Goal: Task Accomplishment & Management: Complete application form

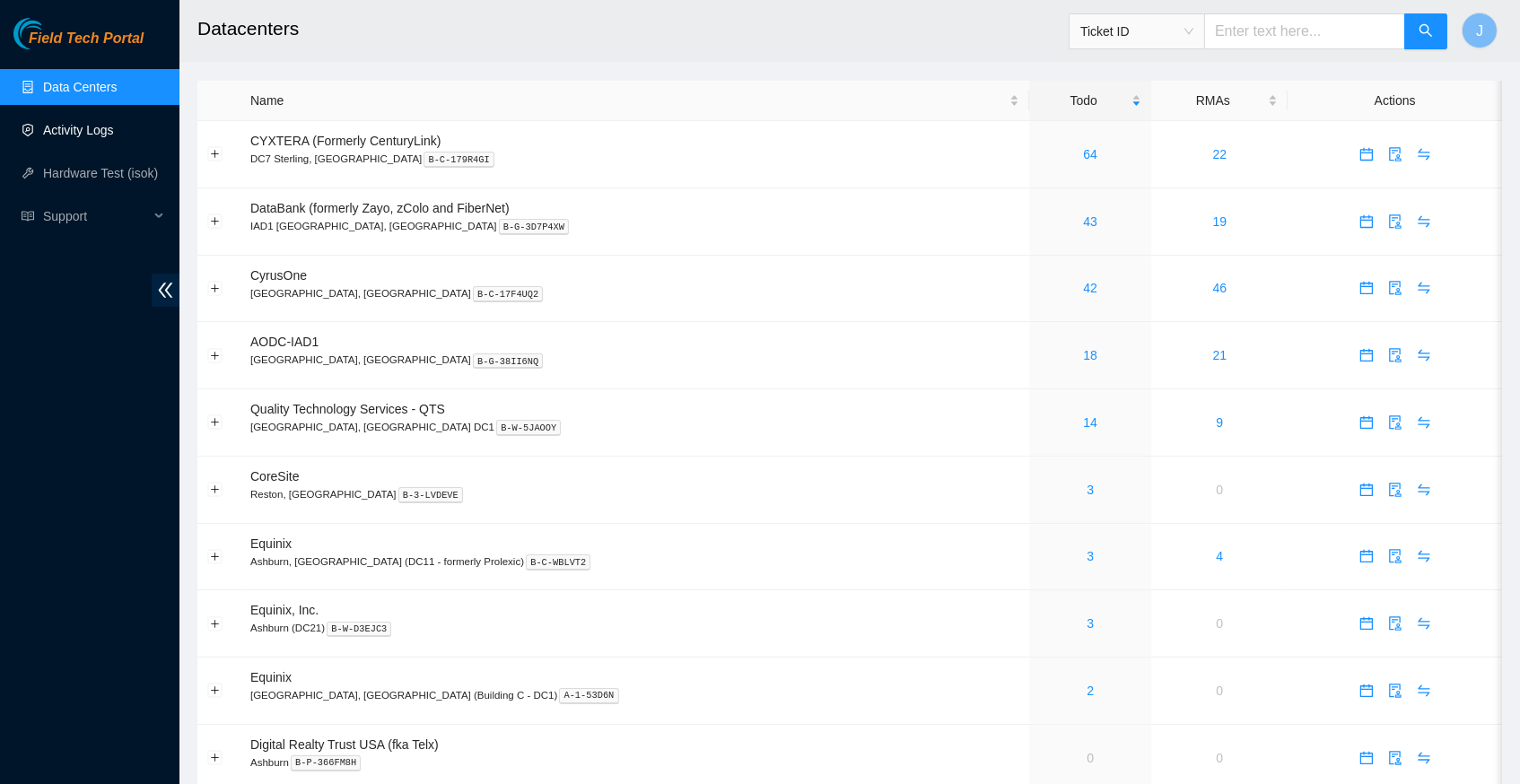
click at [86, 136] on link "Activity Logs" at bounding box center [78, 129] width 71 height 14
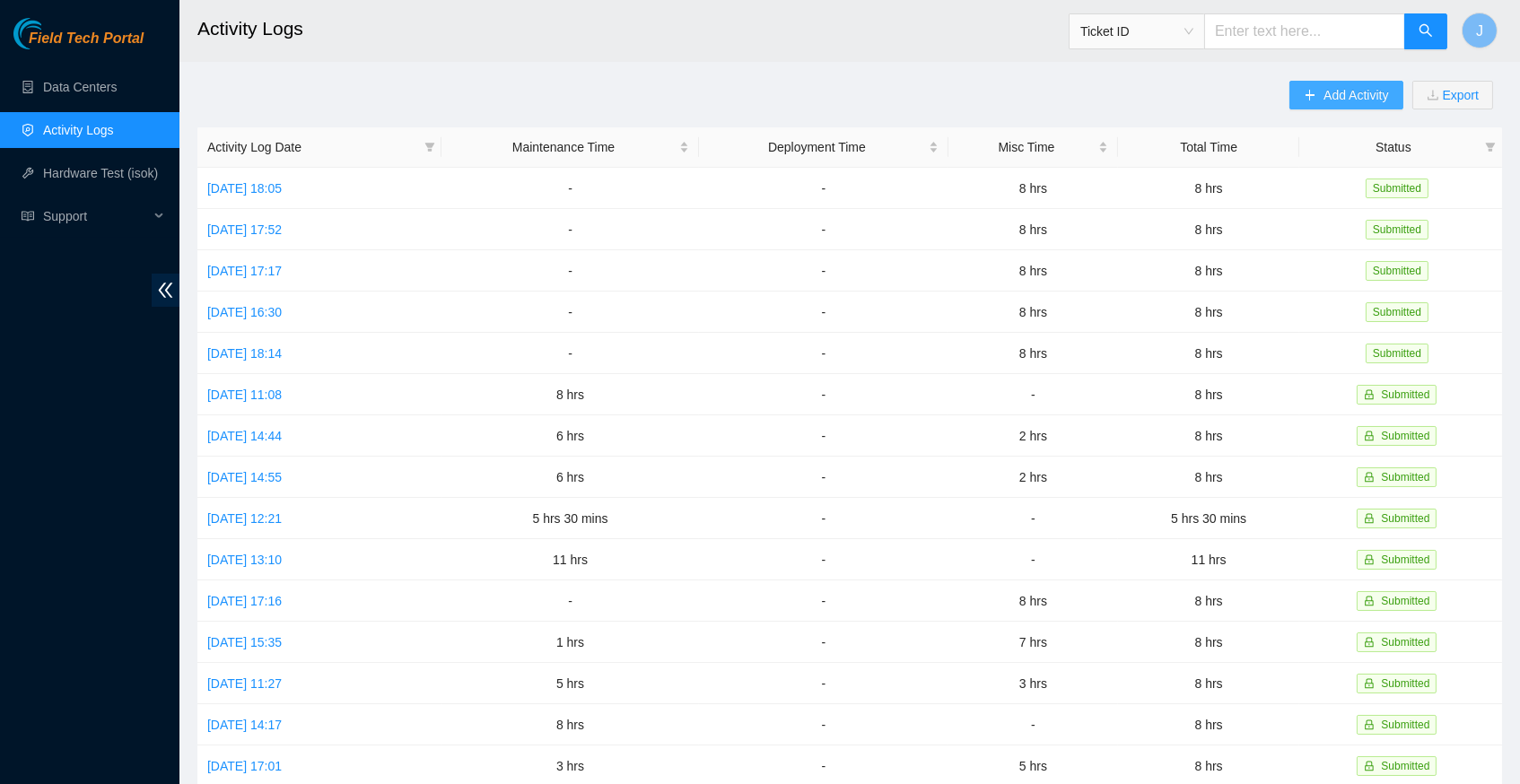
click at [1350, 82] on button "Add Activity" at bounding box center [1346, 95] width 113 height 29
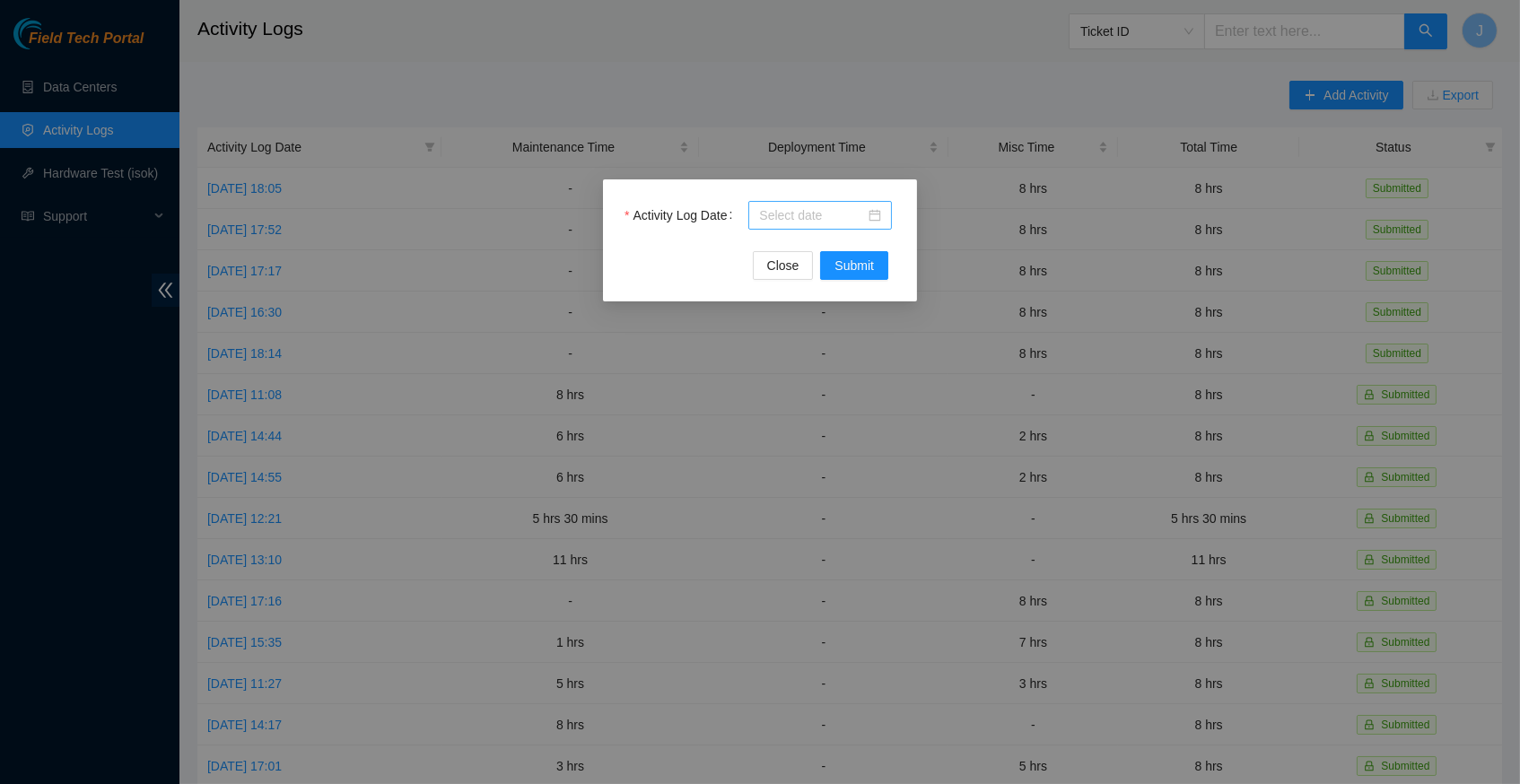
click at [870, 219] on div at bounding box center [820, 215] width 122 height 20
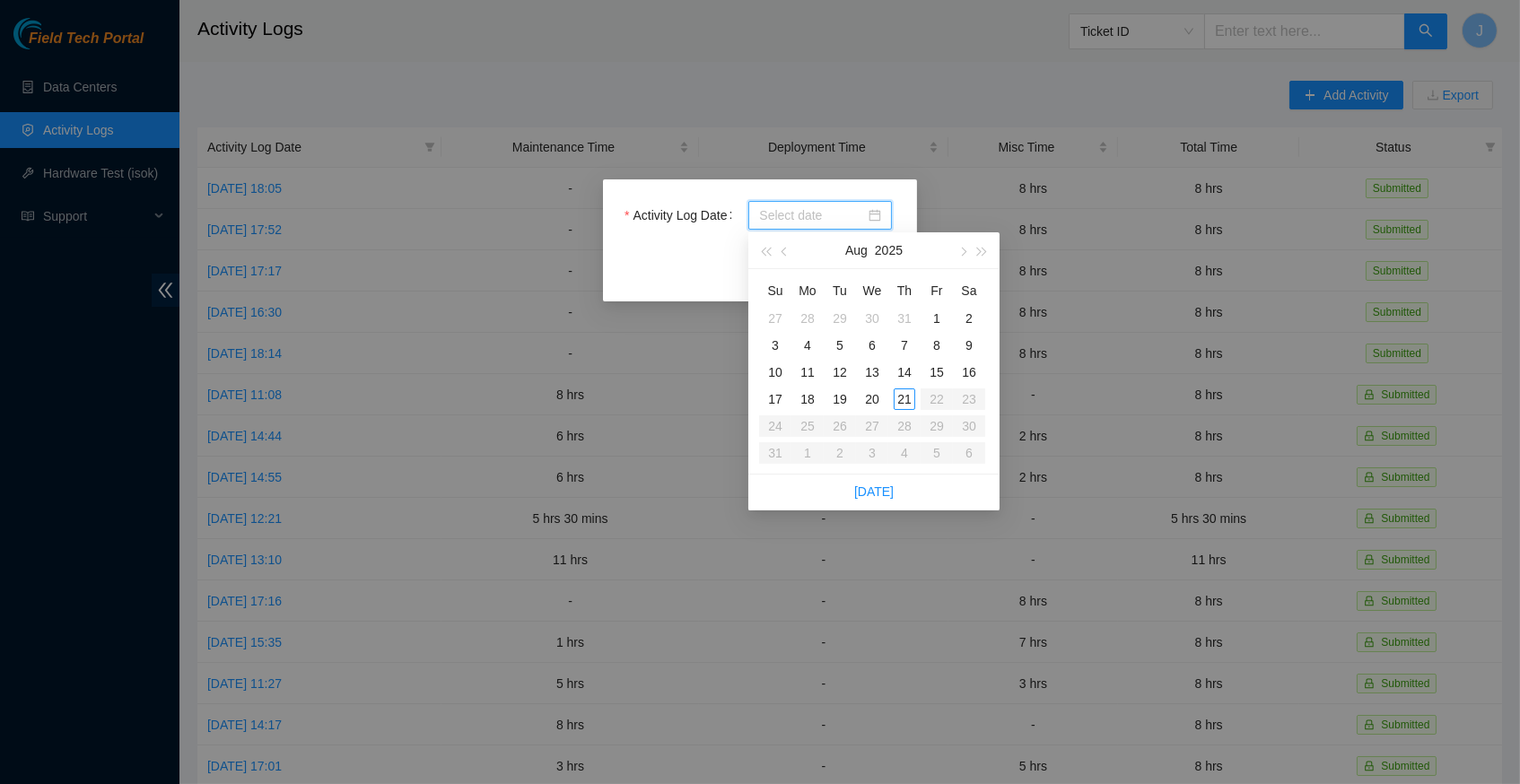
type input "2025-08-21"
click at [881, 485] on link "Today" at bounding box center [874, 491] width 39 height 14
type input "2025-08-21"
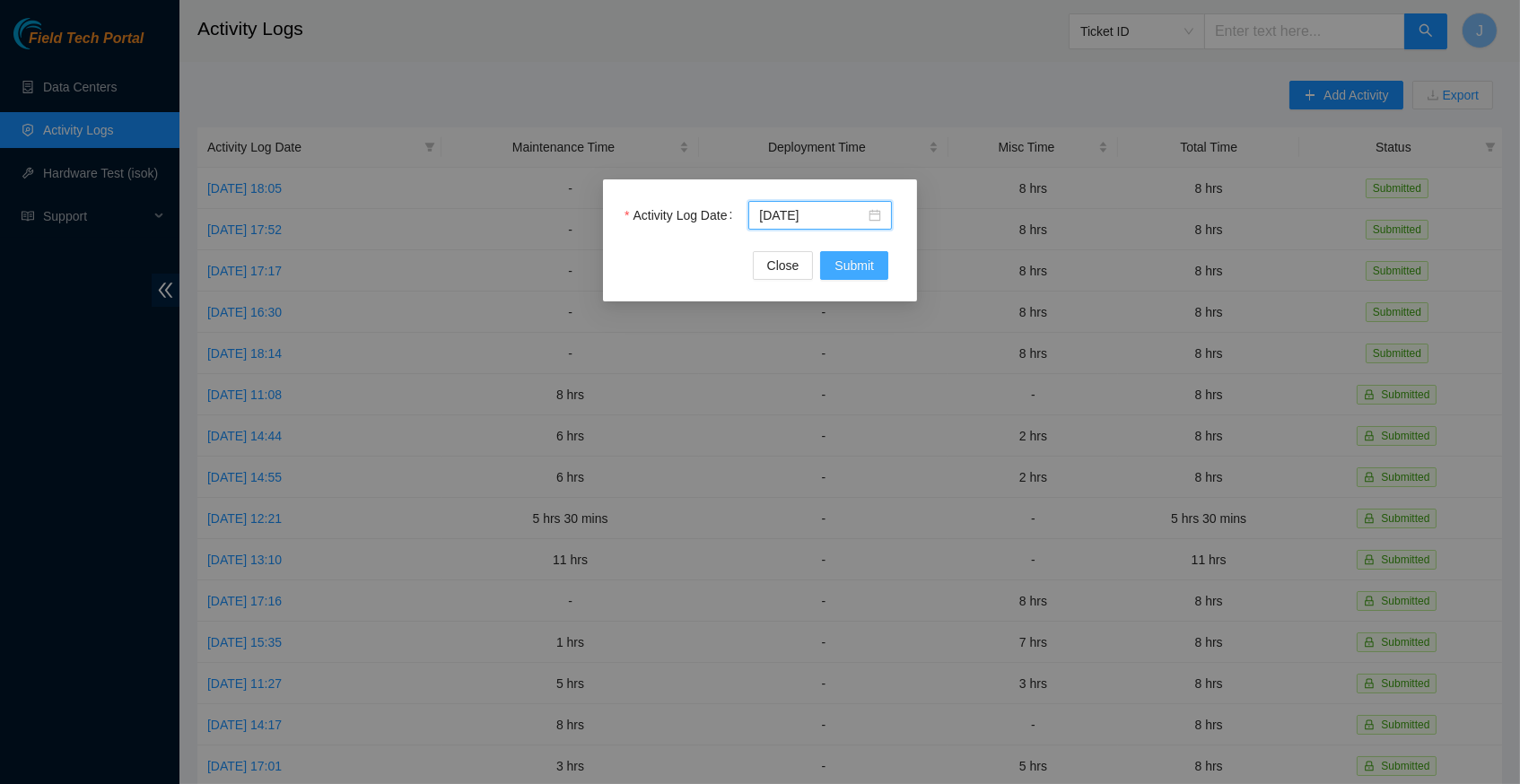
click at [858, 267] on span "Submit" at bounding box center [854, 265] width 39 height 20
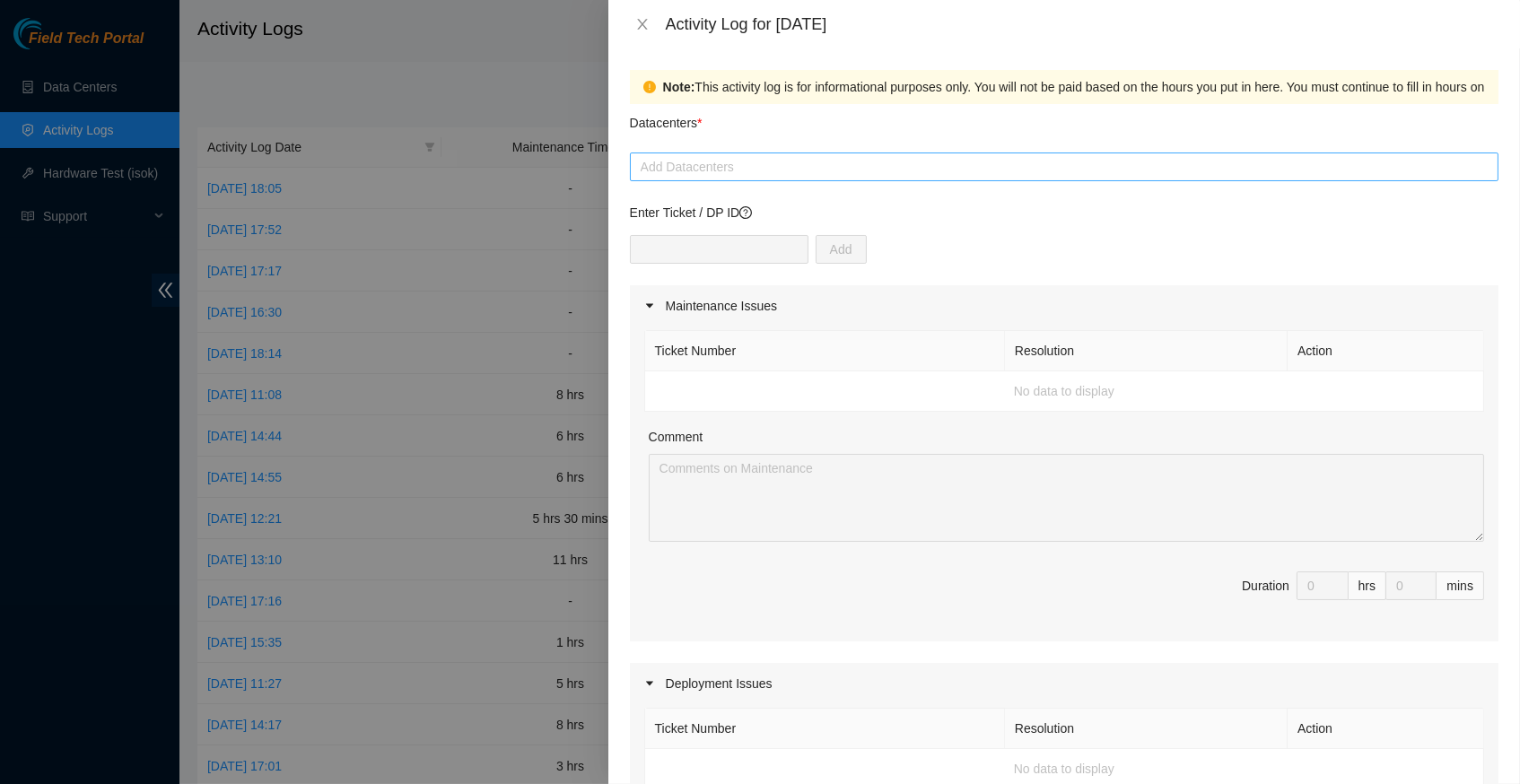
click at [951, 169] on div at bounding box center [1064, 166] width 860 height 21
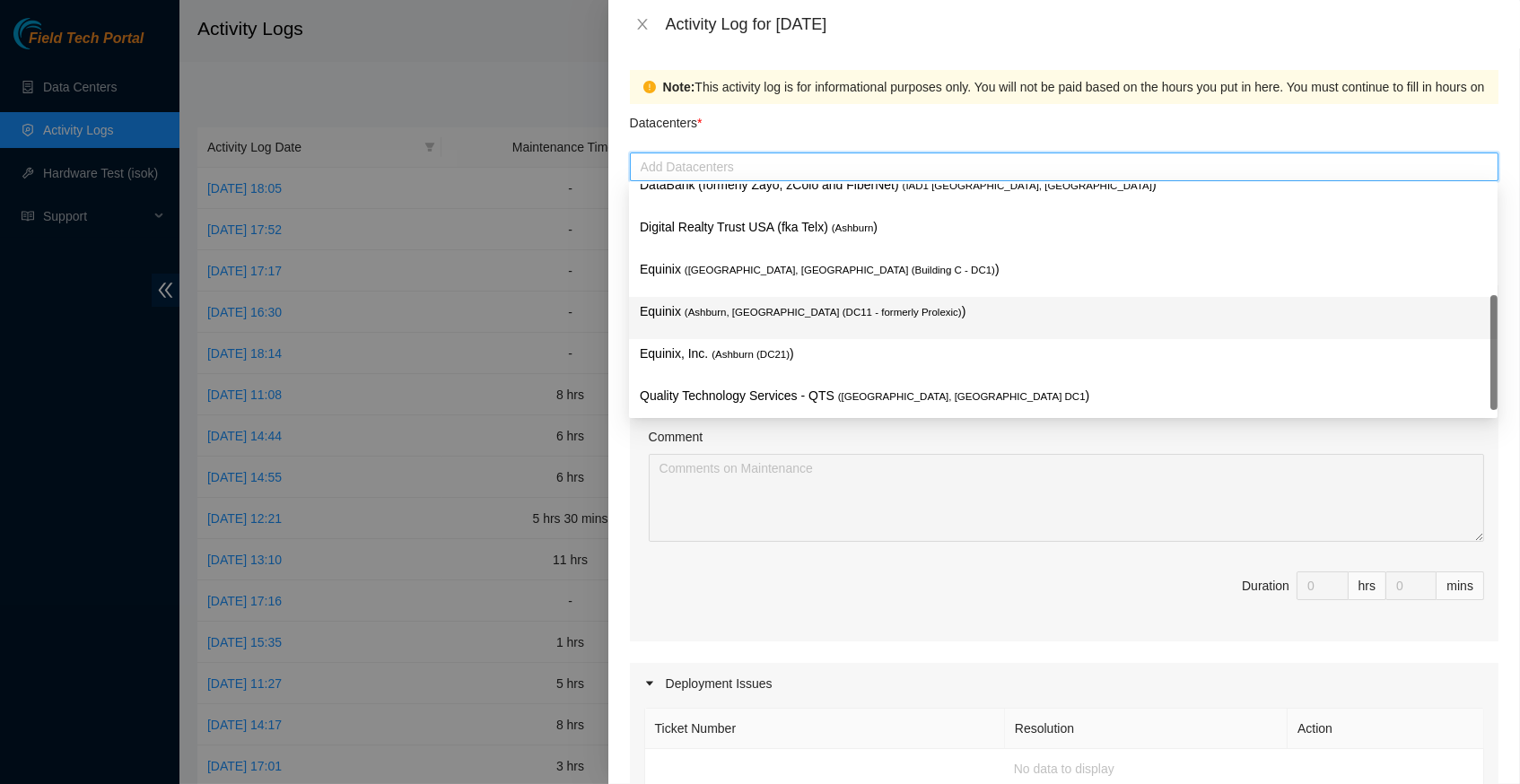
scroll to position [179, 0]
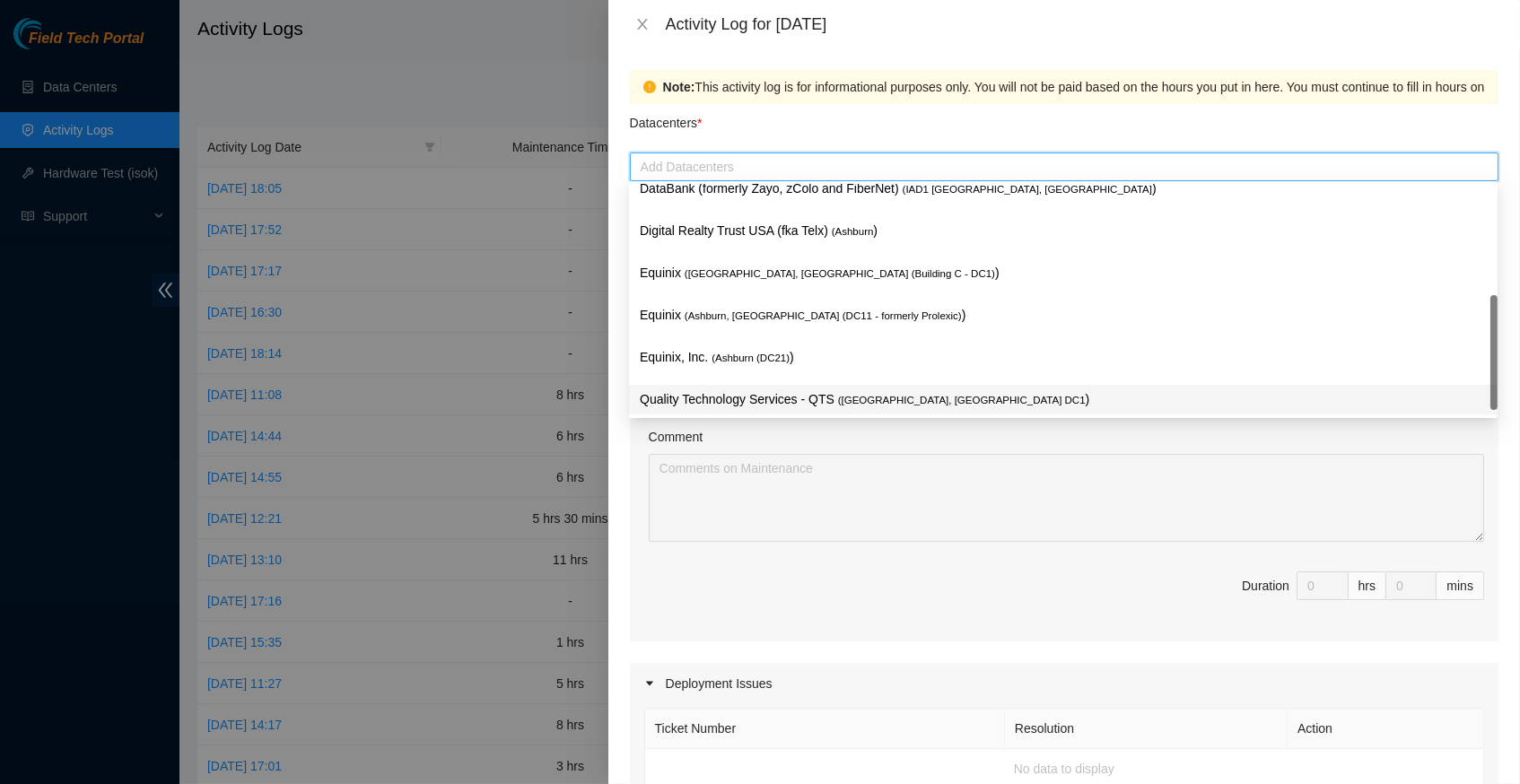
click at [904, 395] on span "( Ashburn, VA DC1" at bounding box center [962, 401] width 247 height 11
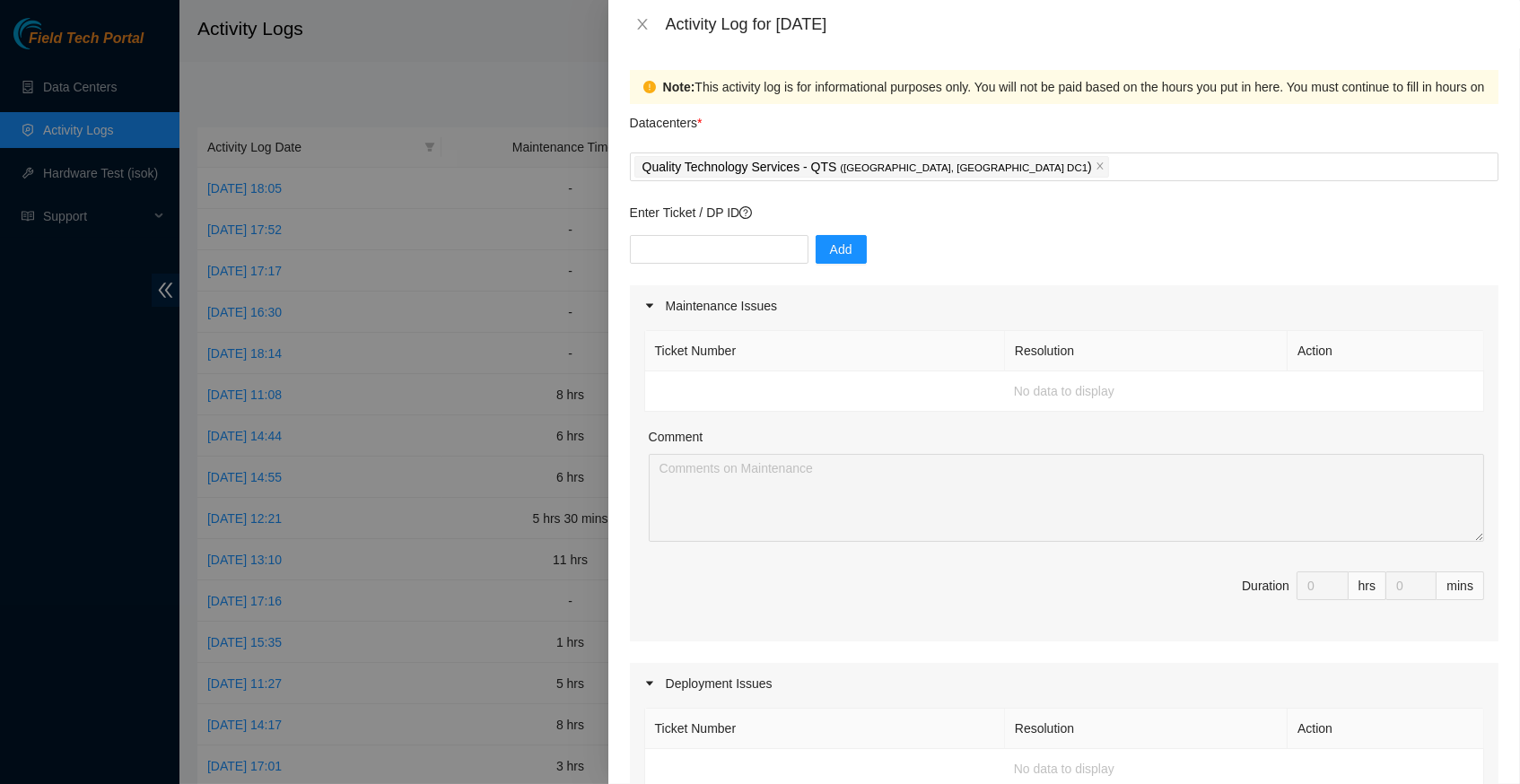
click at [1065, 134] on div "Datacenters *" at bounding box center [1064, 128] width 869 height 48
click at [698, 252] on input "text" at bounding box center [719, 249] width 179 height 29
click at [690, 249] on input "text" at bounding box center [719, 249] width 179 height 29
paste input "DP83141"
type input "DP83141"
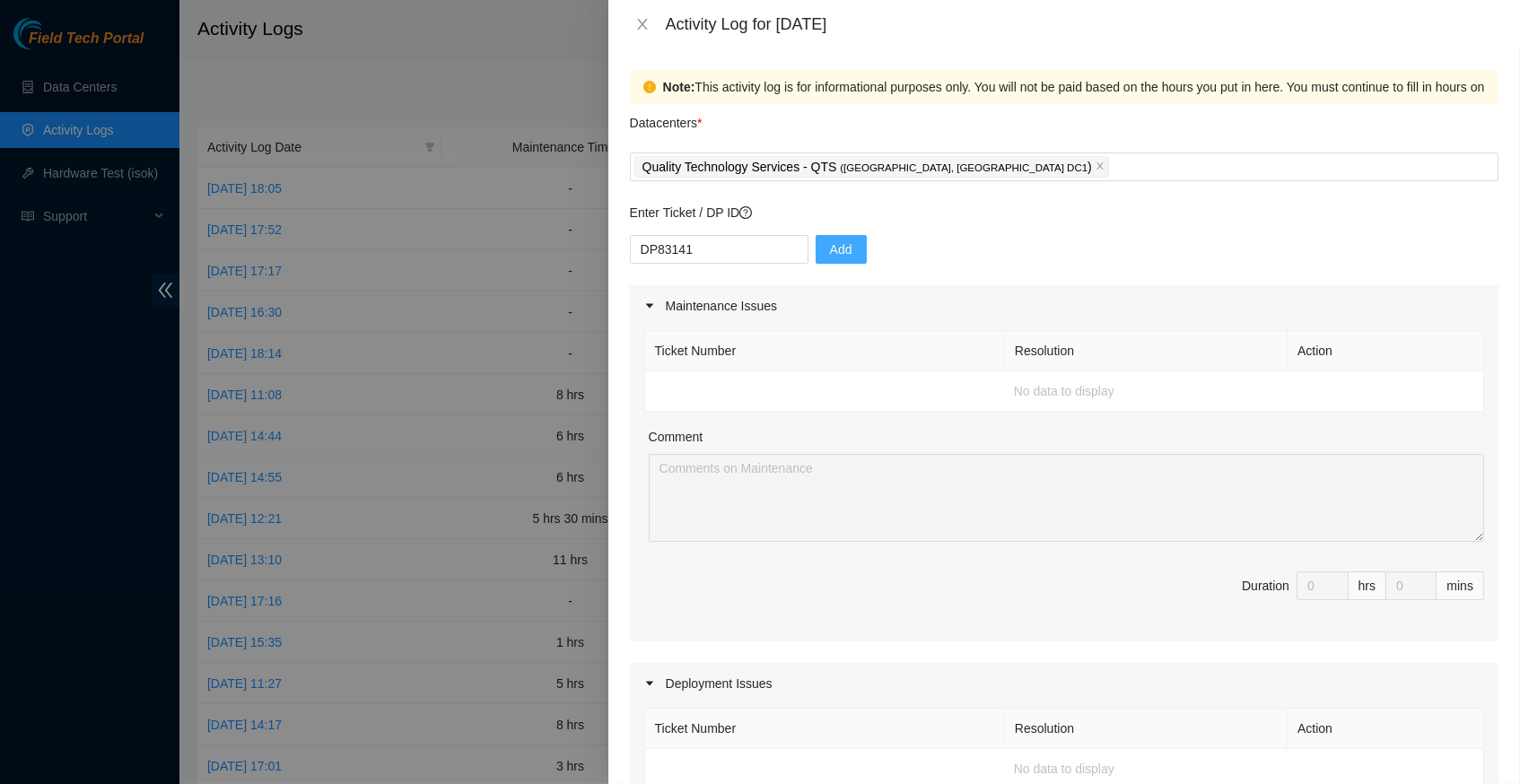
click at [842, 258] on button "Add" at bounding box center [841, 249] width 51 height 29
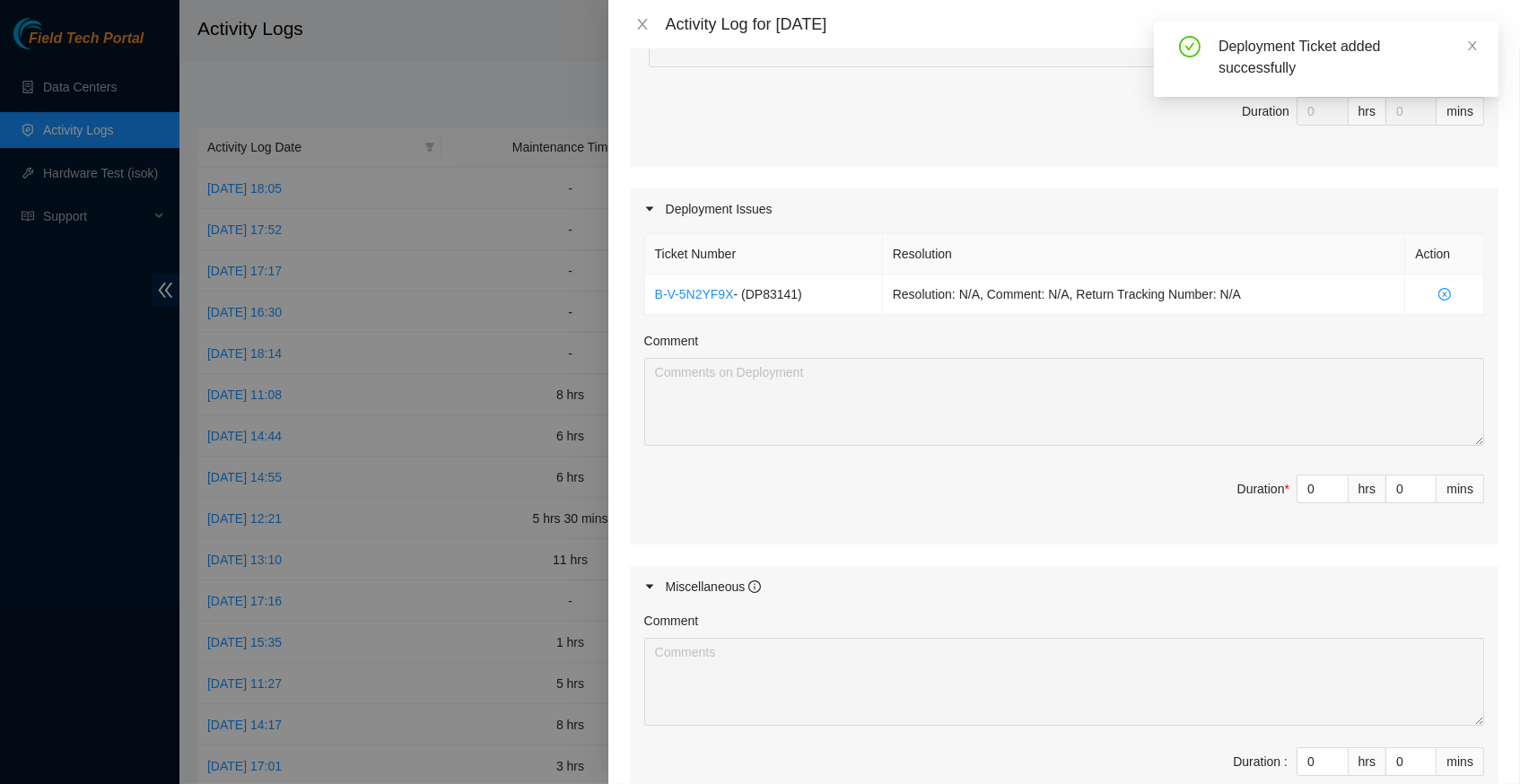
scroll to position [489, 0]
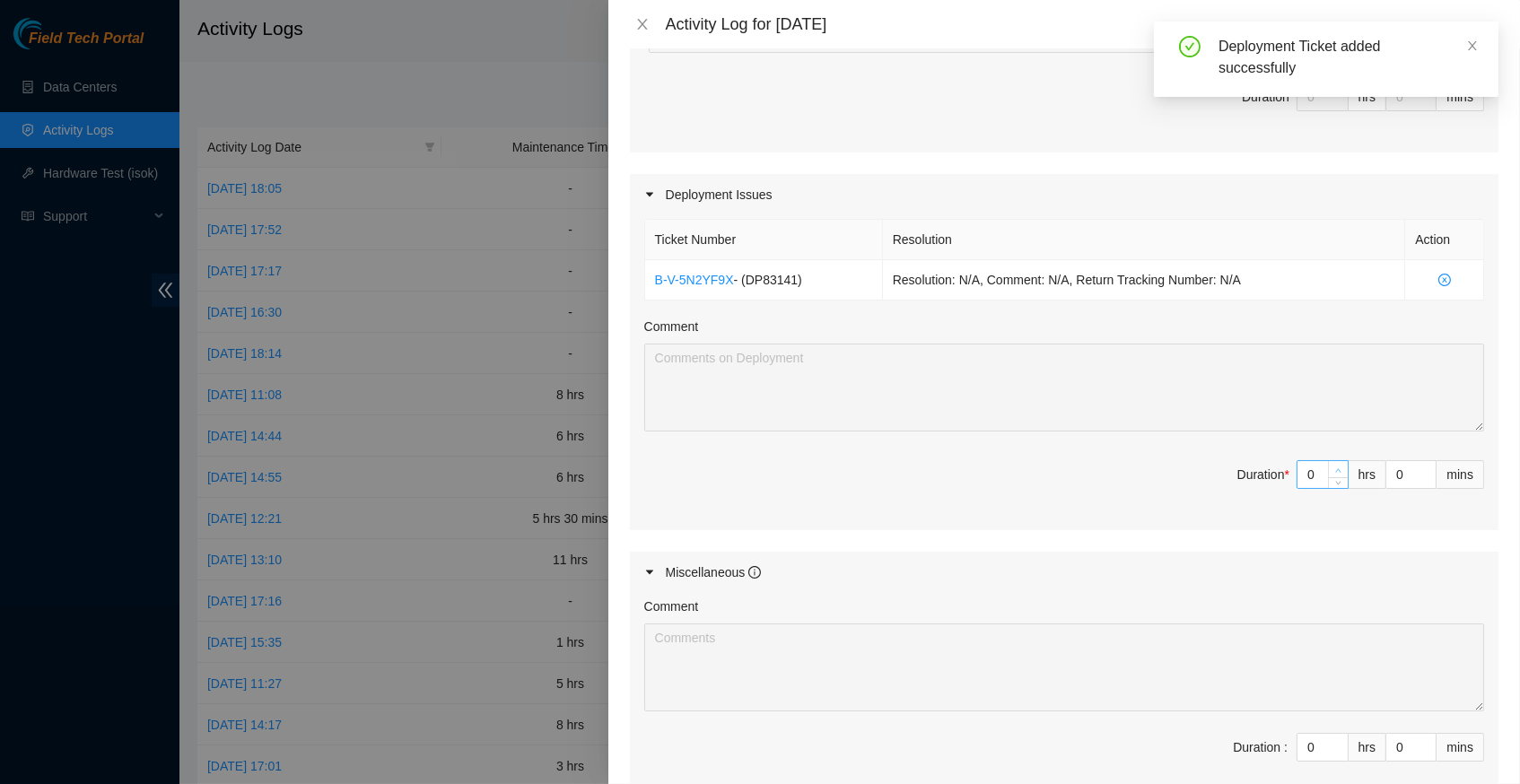
type input "1"
click at [1337, 469] on icon "up" at bounding box center [1340, 471] width 6 height 4
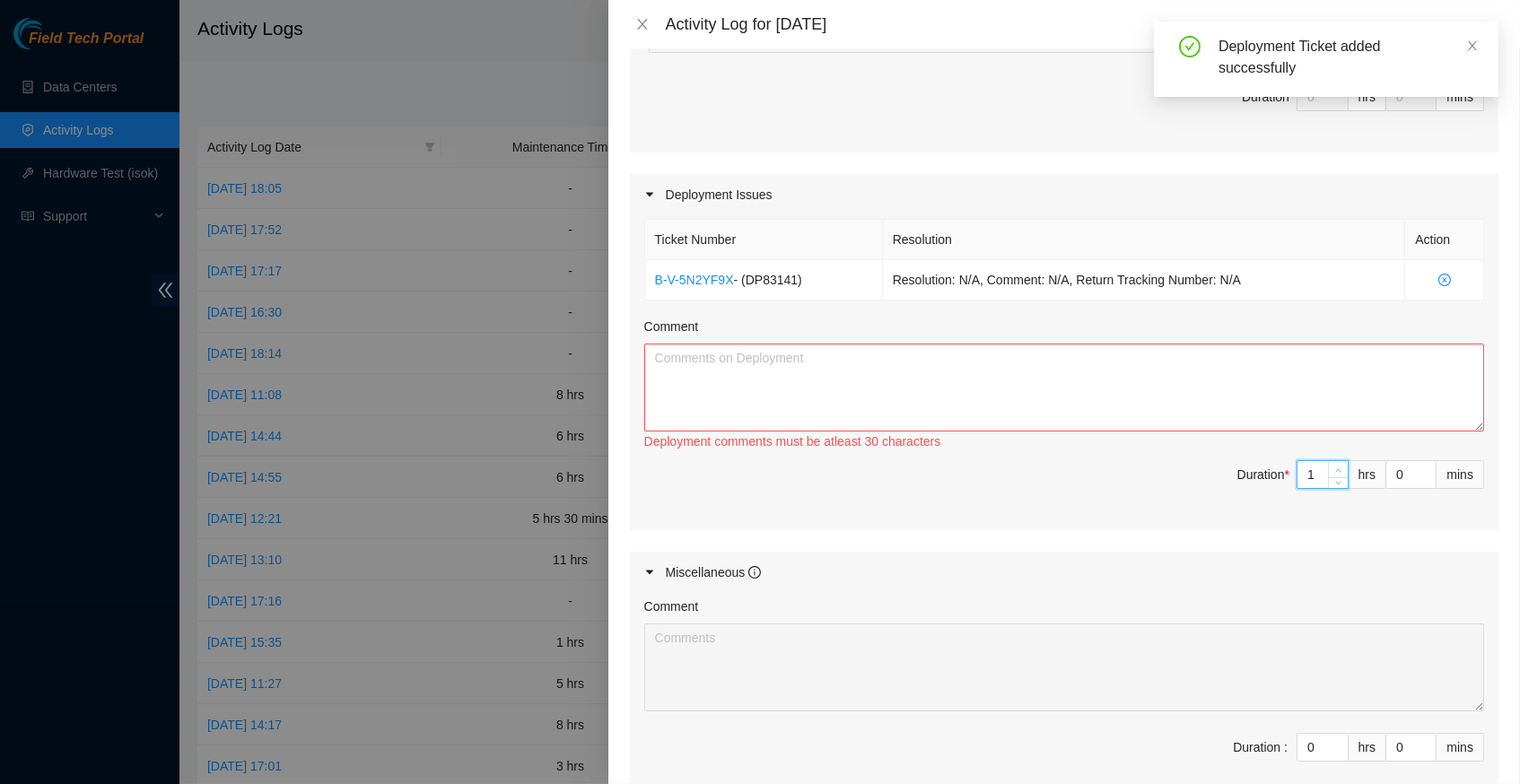
type input "2"
click at [1337, 469] on icon "up" at bounding box center [1340, 471] width 6 height 4
type input "3"
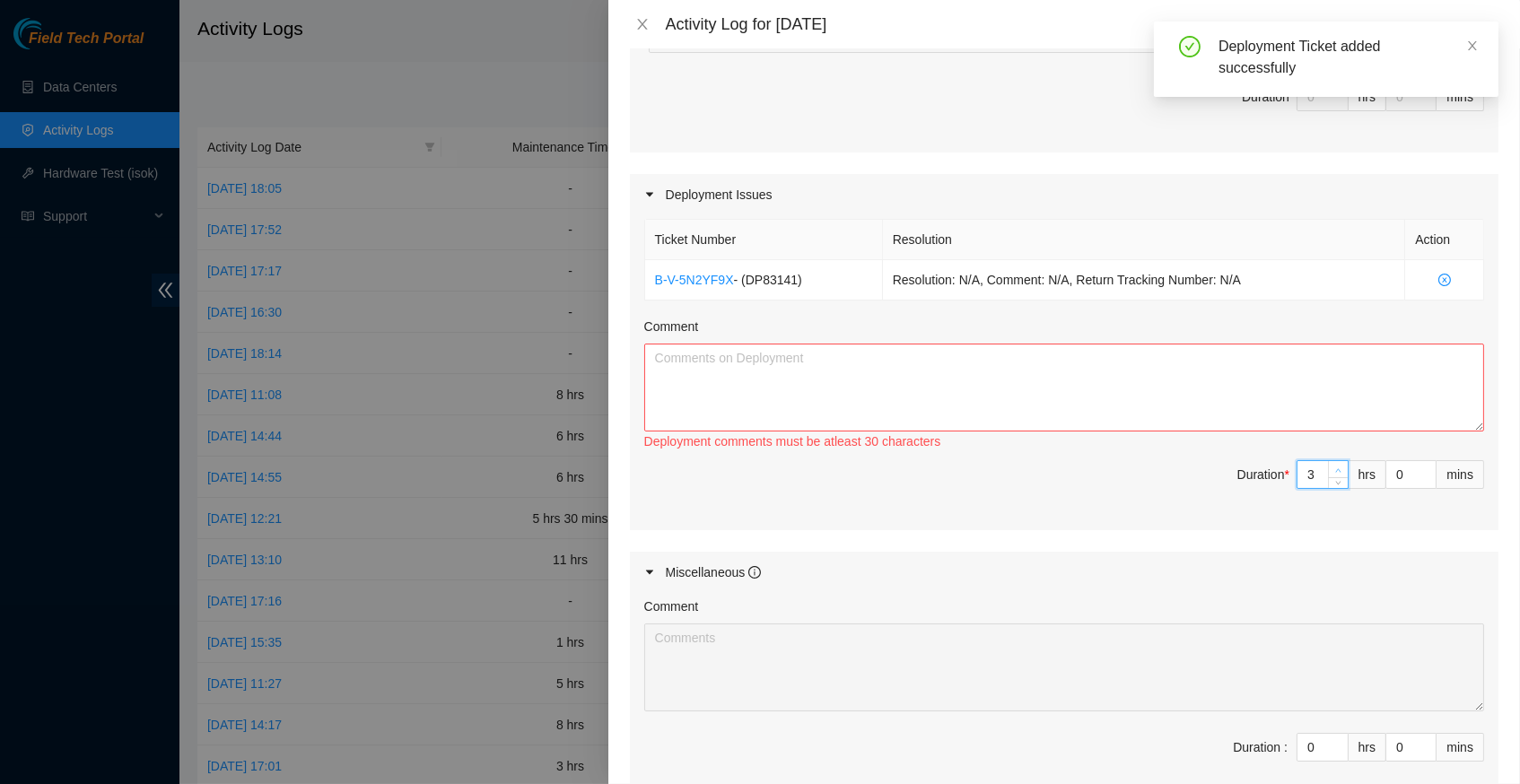
click at [1337, 469] on icon "up" at bounding box center [1340, 471] width 6 height 4
type input "5"
click at [1337, 469] on icon "up" at bounding box center [1340, 471] width 6 height 4
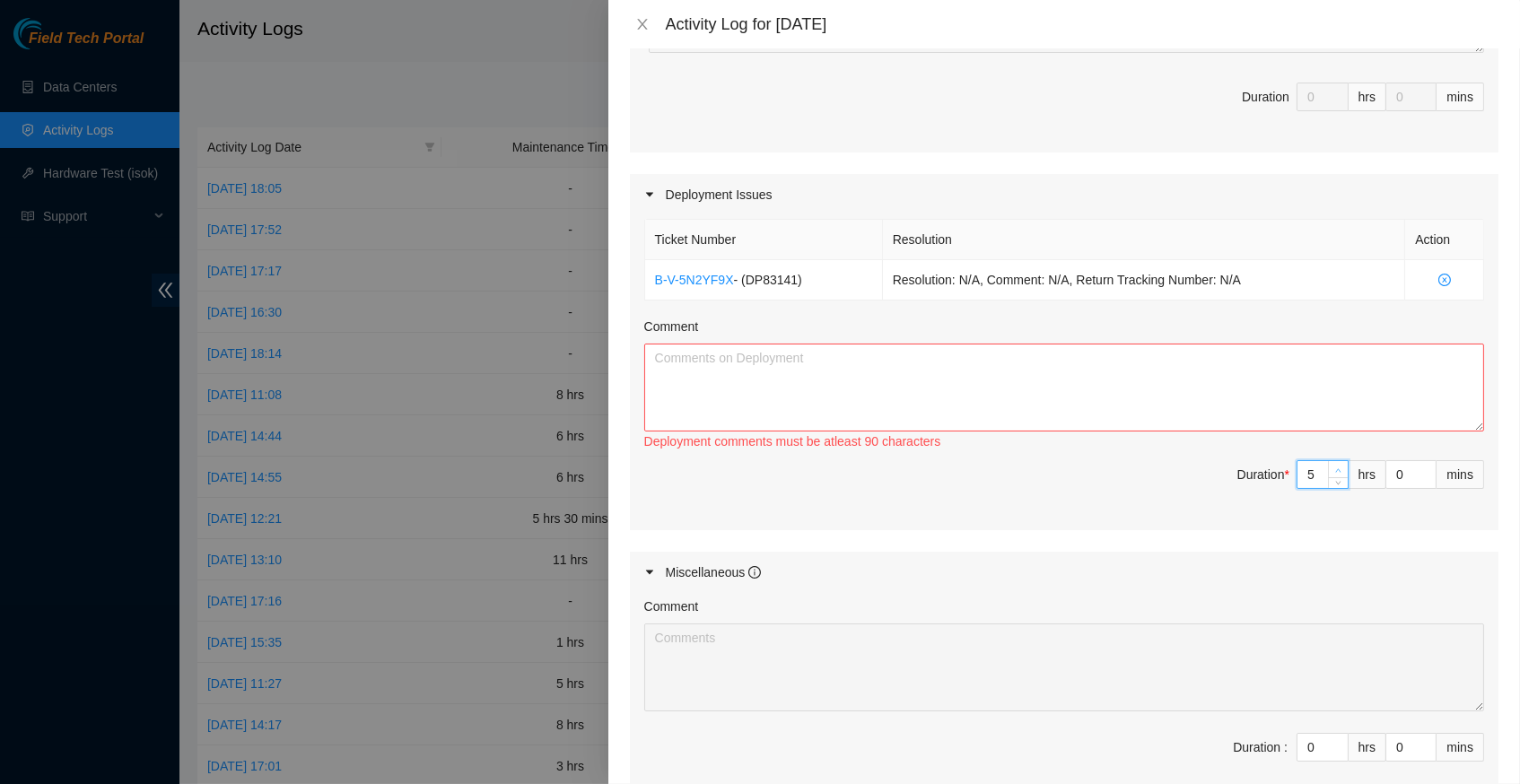
type input "6"
click at [1337, 469] on icon "up" at bounding box center [1340, 471] width 6 height 4
type input "8"
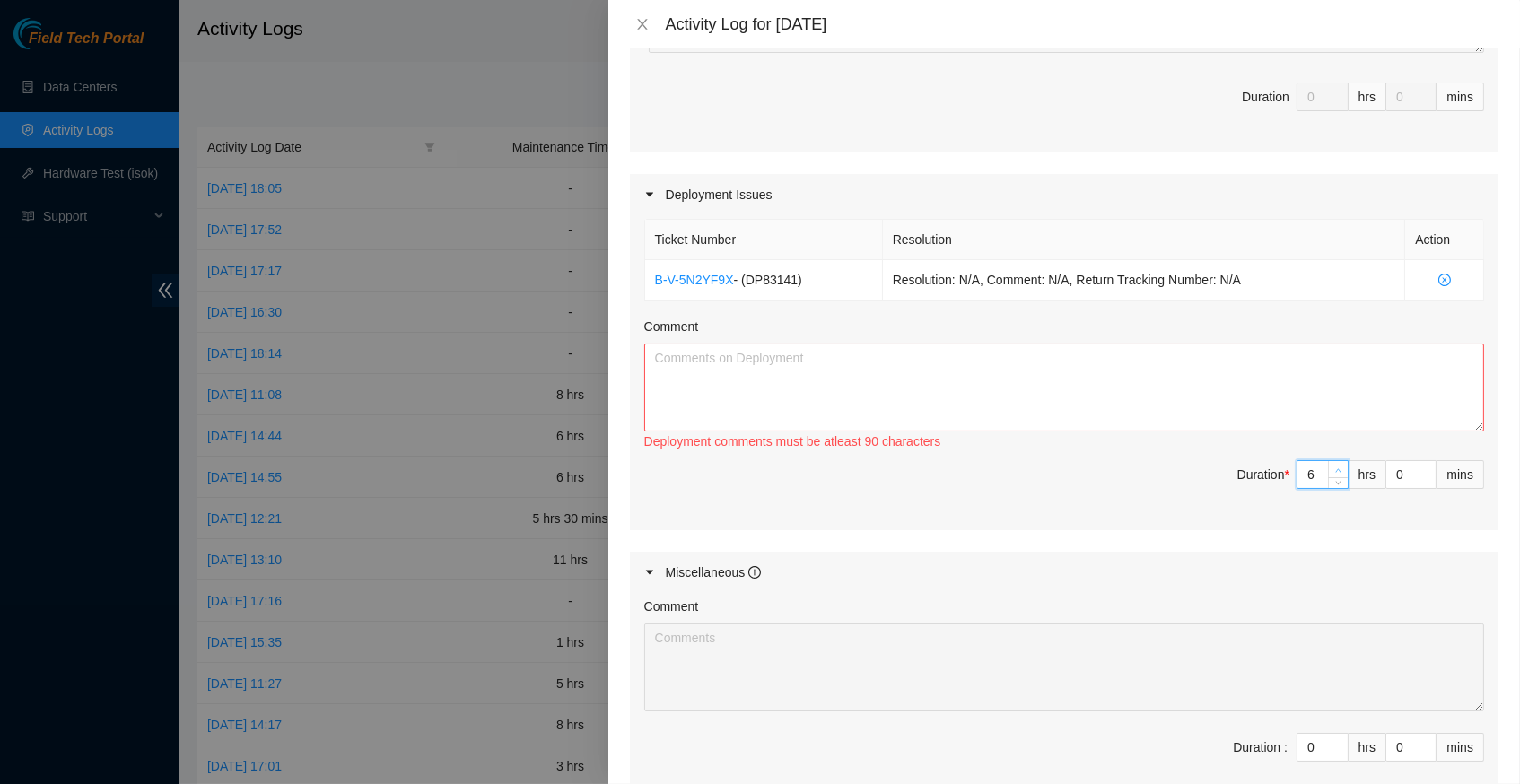
type input "8"
click at [1337, 469] on icon "up" at bounding box center [1340, 471] width 6 height 4
click at [806, 369] on textarea "Comment" at bounding box center [1064, 388] width 840 height 88
paste textarea "Hey Nigel, -set up temp console connection -cleaned up around the rack -organiz…"
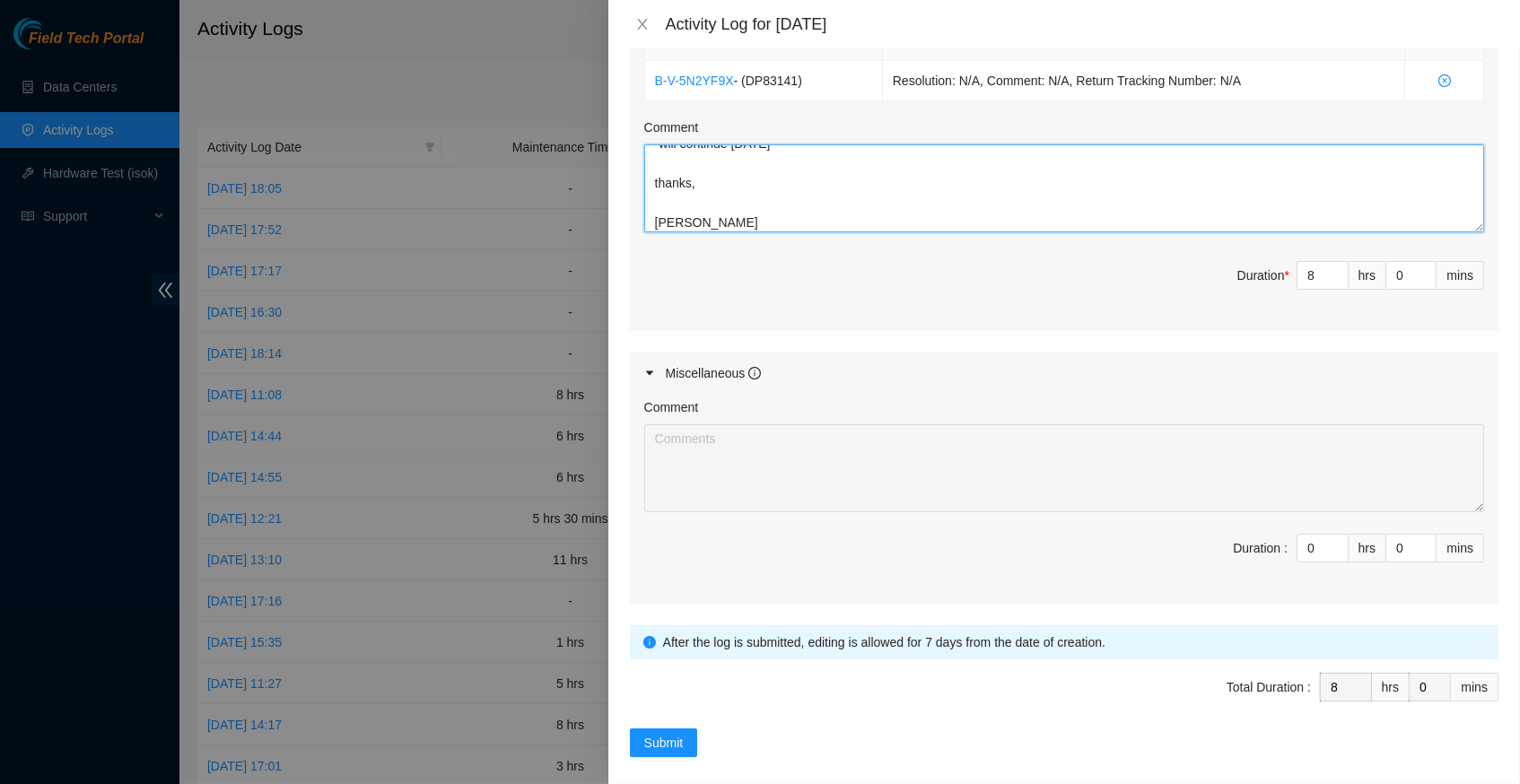
scroll to position [686, 0]
type textarea "Hey Nigel, -set up temp console connection -cleaned up around the rack -organiz…"
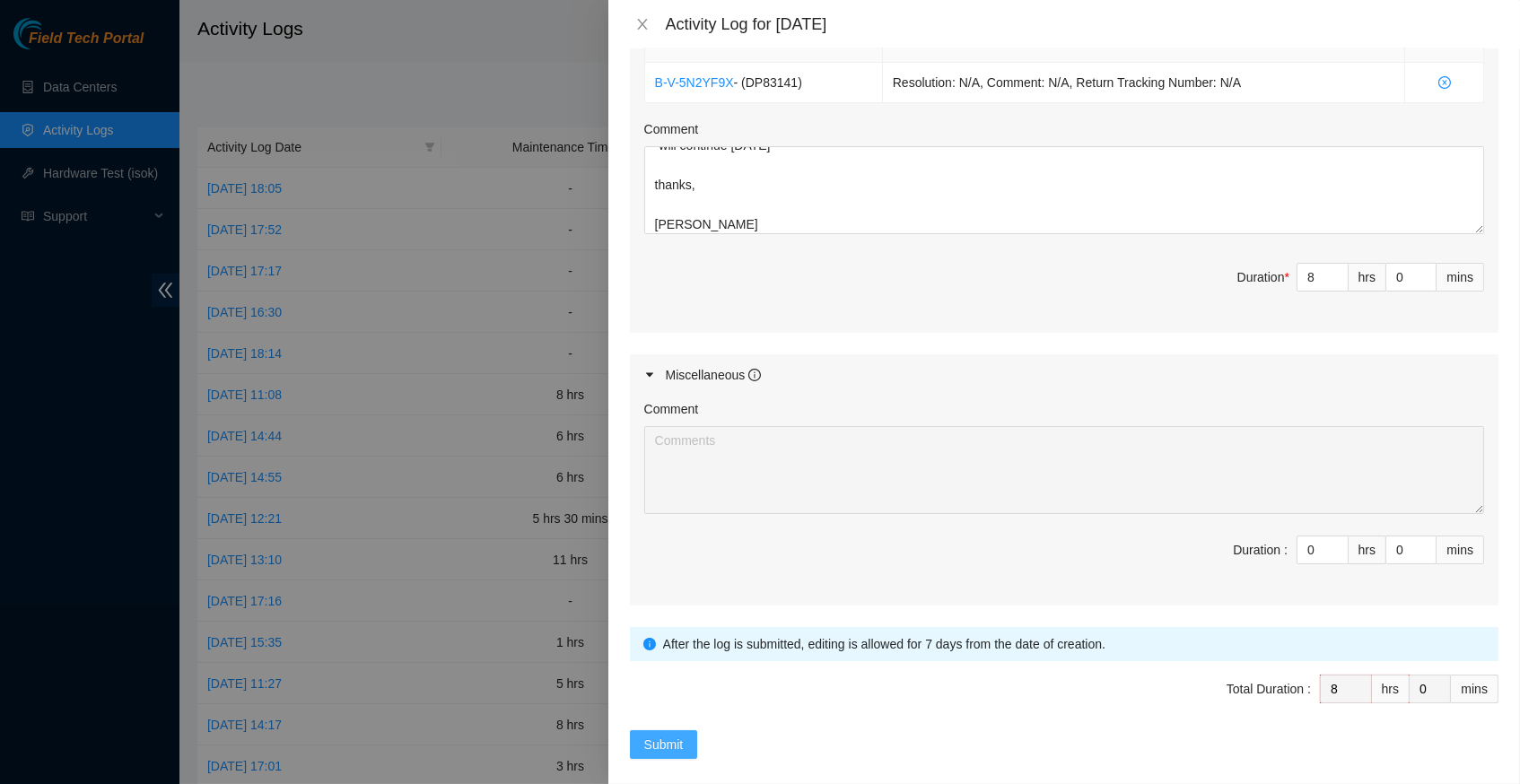
click at [671, 737] on button "Submit" at bounding box center [663, 744] width 68 height 29
